Goal: Navigation & Orientation: Find specific page/section

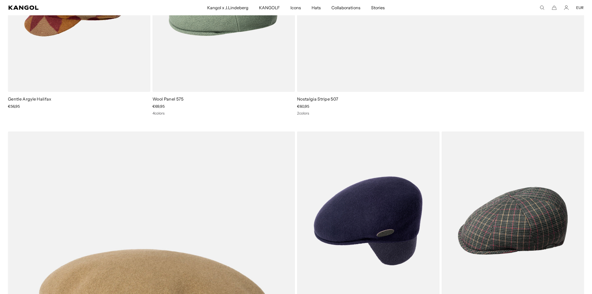
scroll to position [0, 109]
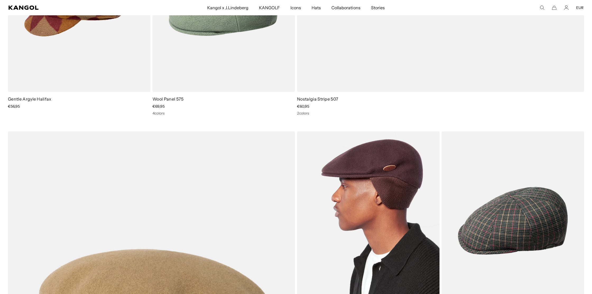
scroll to position [0, 109]
